Goal: Transaction & Acquisition: Purchase product/service

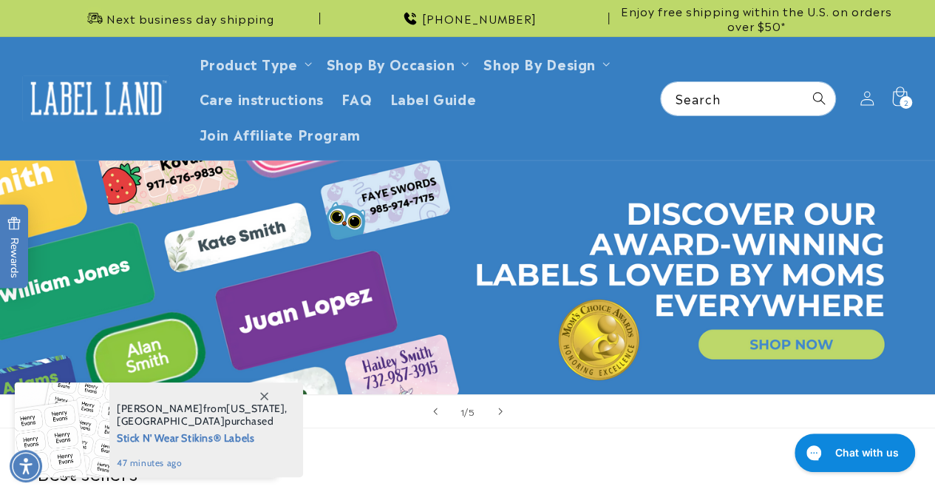
click at [908, 97] on div "2 2 items" at bounding box center [906, 102] width 13 height 13
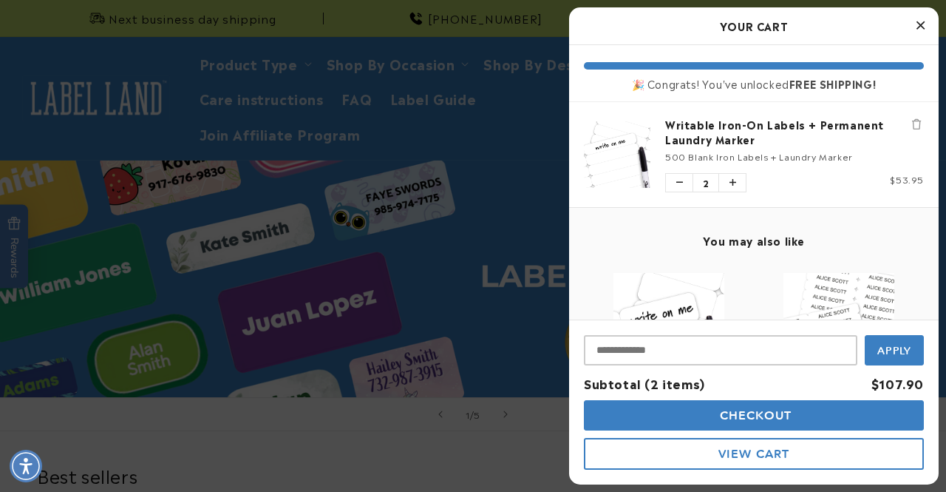
scroll to position [273, 0]
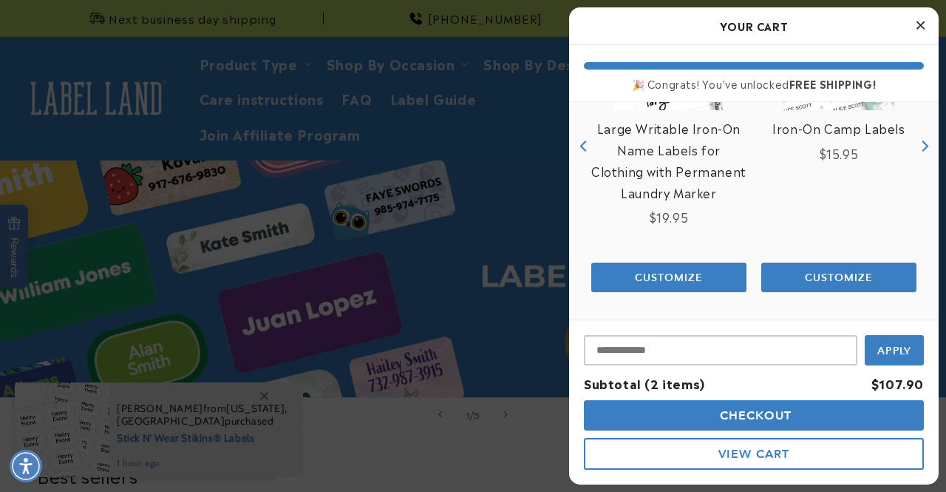
click at [786, 410] on span "Checkout" at bounding box center [754, 415] width 76 height 14
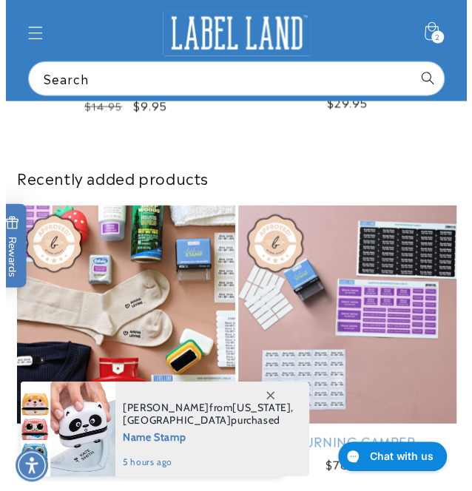
scroll to position [814, 0]
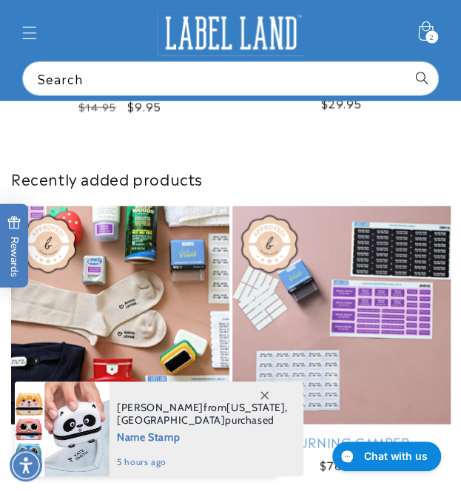
click at [430, 27] on icon at bounding box center [424, 33] width 35 height 35
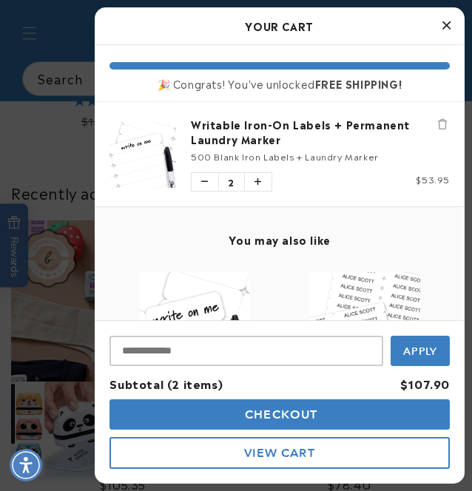
click at [271, 409] on span "Checkout" at bounding box center [280, 414] width 76 height 14
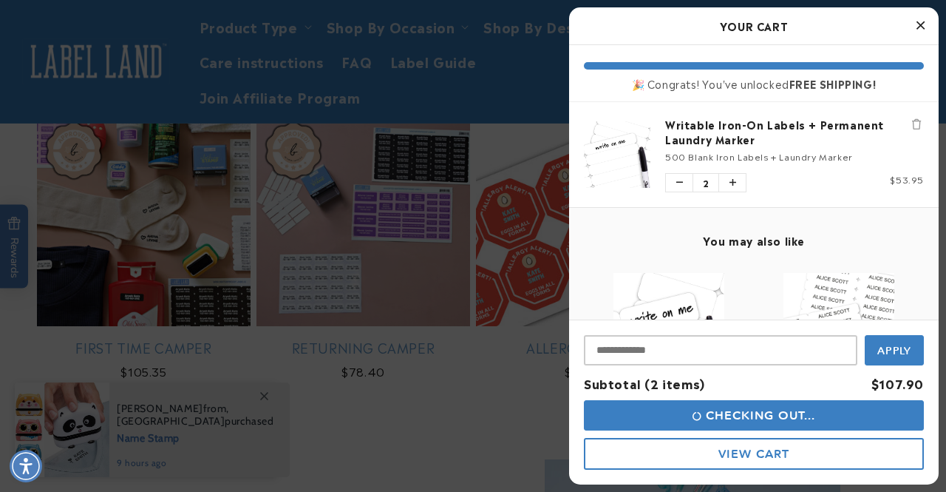
scroll to position [0, 0]
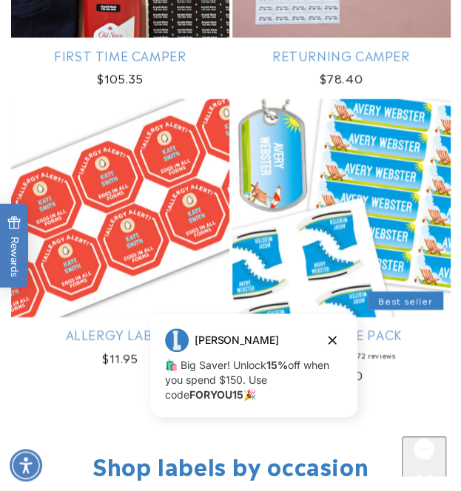
scroll to position [1197, 0]
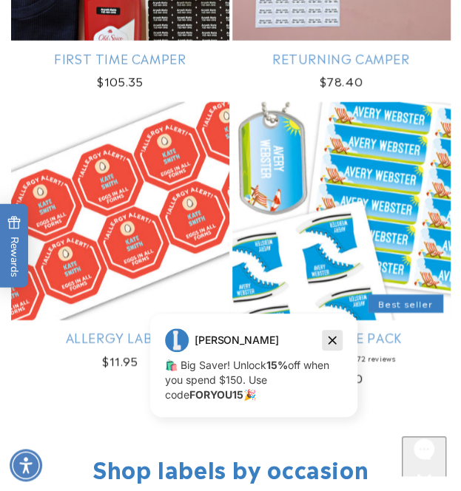
click at [336, 344] on icon "Dismiss campaign" at bounding box center [332, 340] width 15 height 18
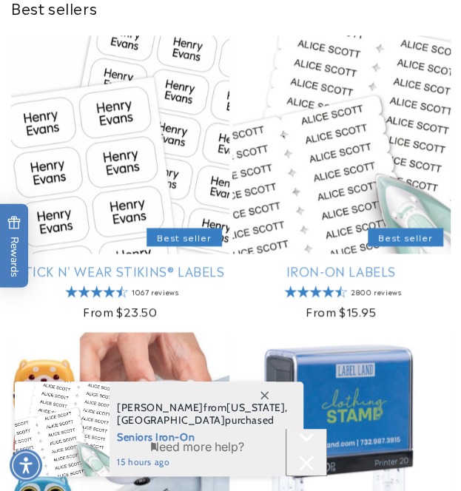
scroll to position [0, 0]
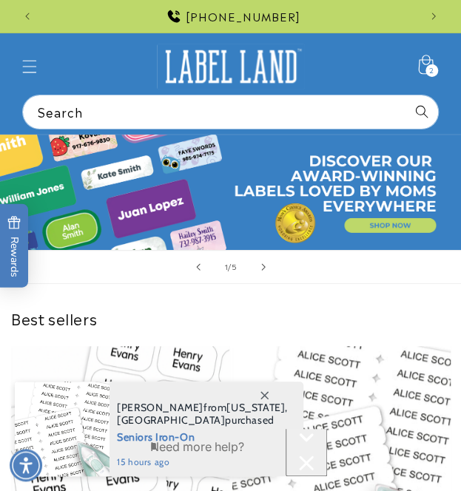
click at [426, 67] on div "2 2 items" at bounding box center [431, 70] width 13 height 13
